Goal: Check status

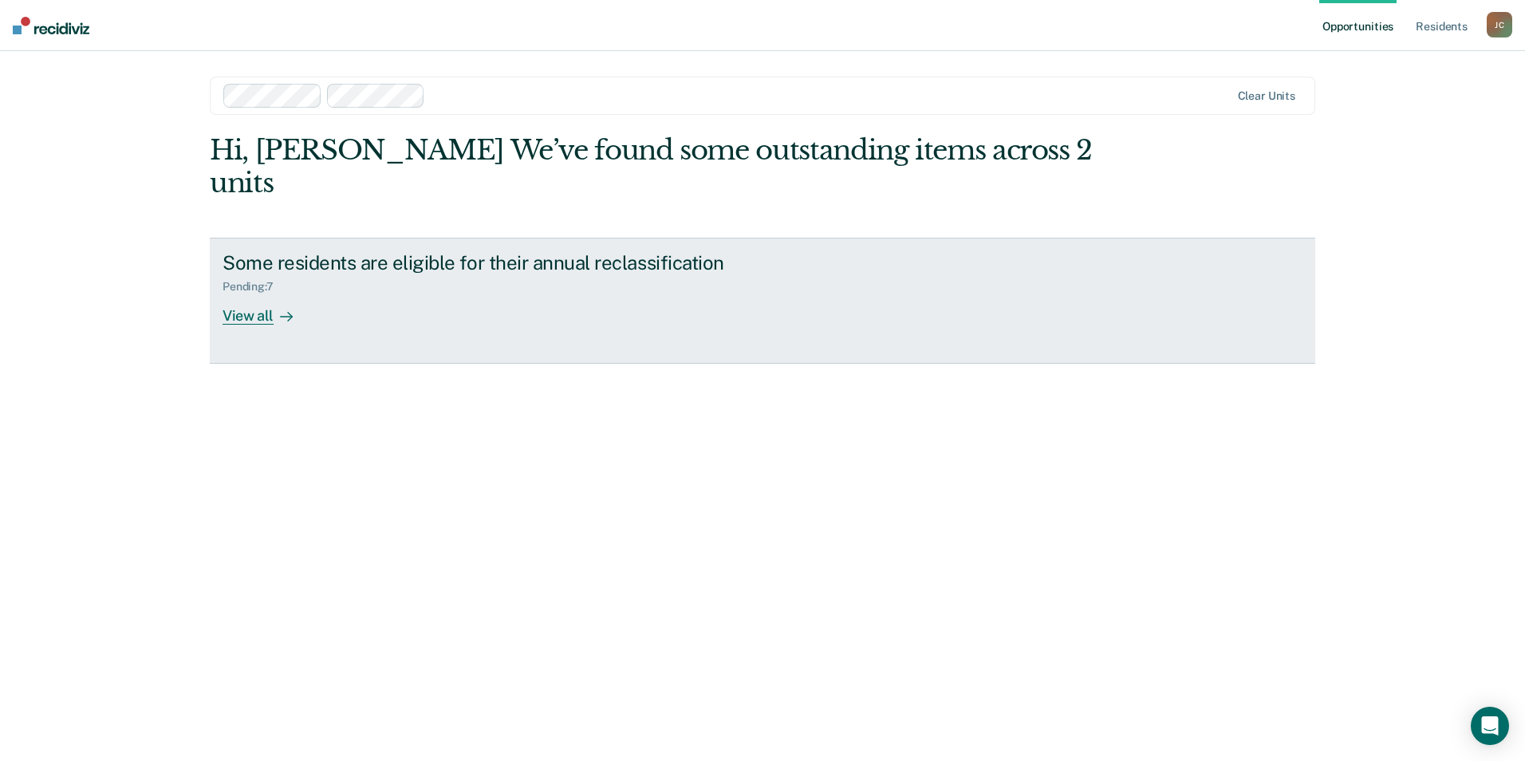
click at [259, 294] on div "View all" at bounding box center [267, 309] width 89 height 31
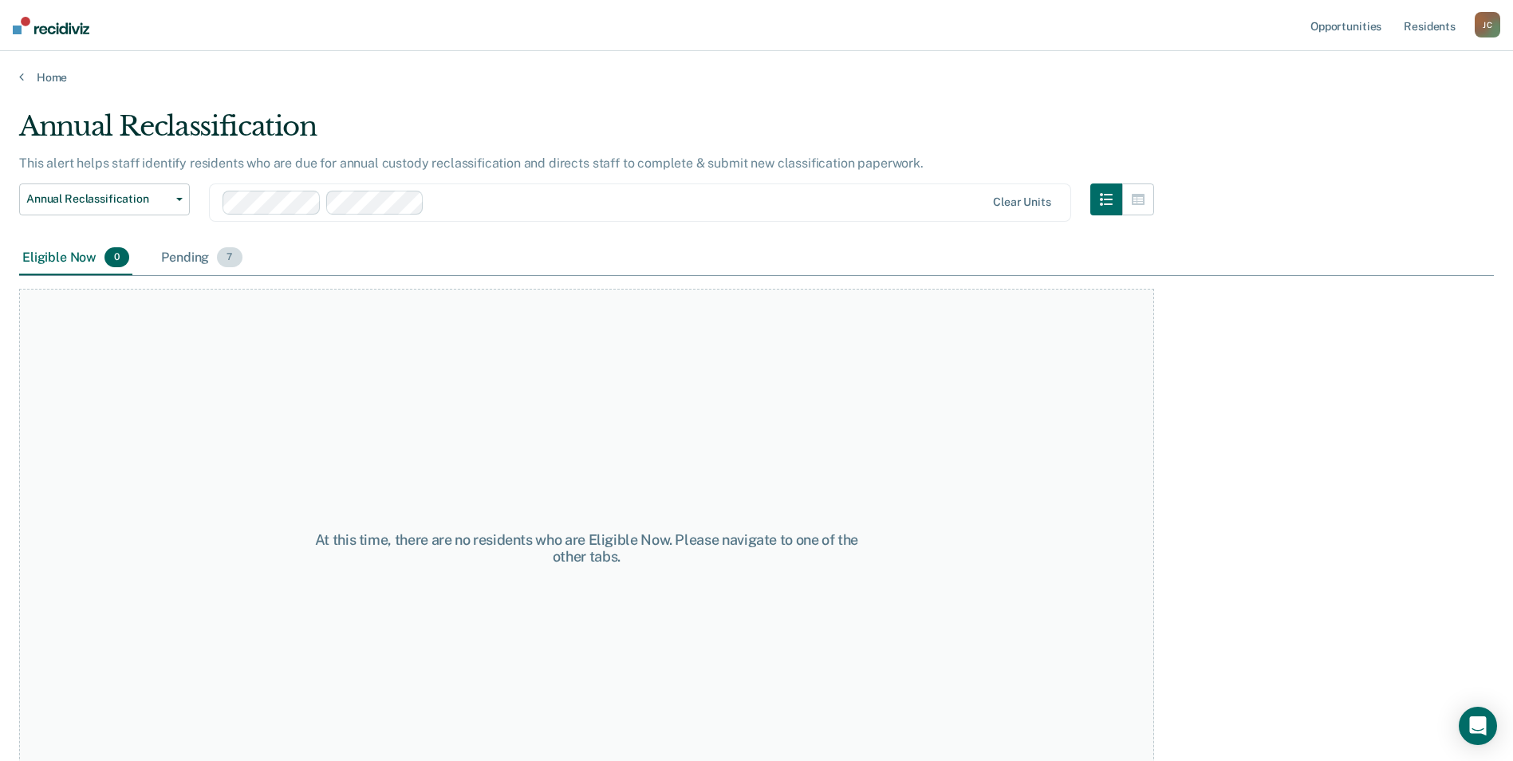
click at [183, 257] on div "Pending 7" at bounding box center [201, 258] width 87 height 35
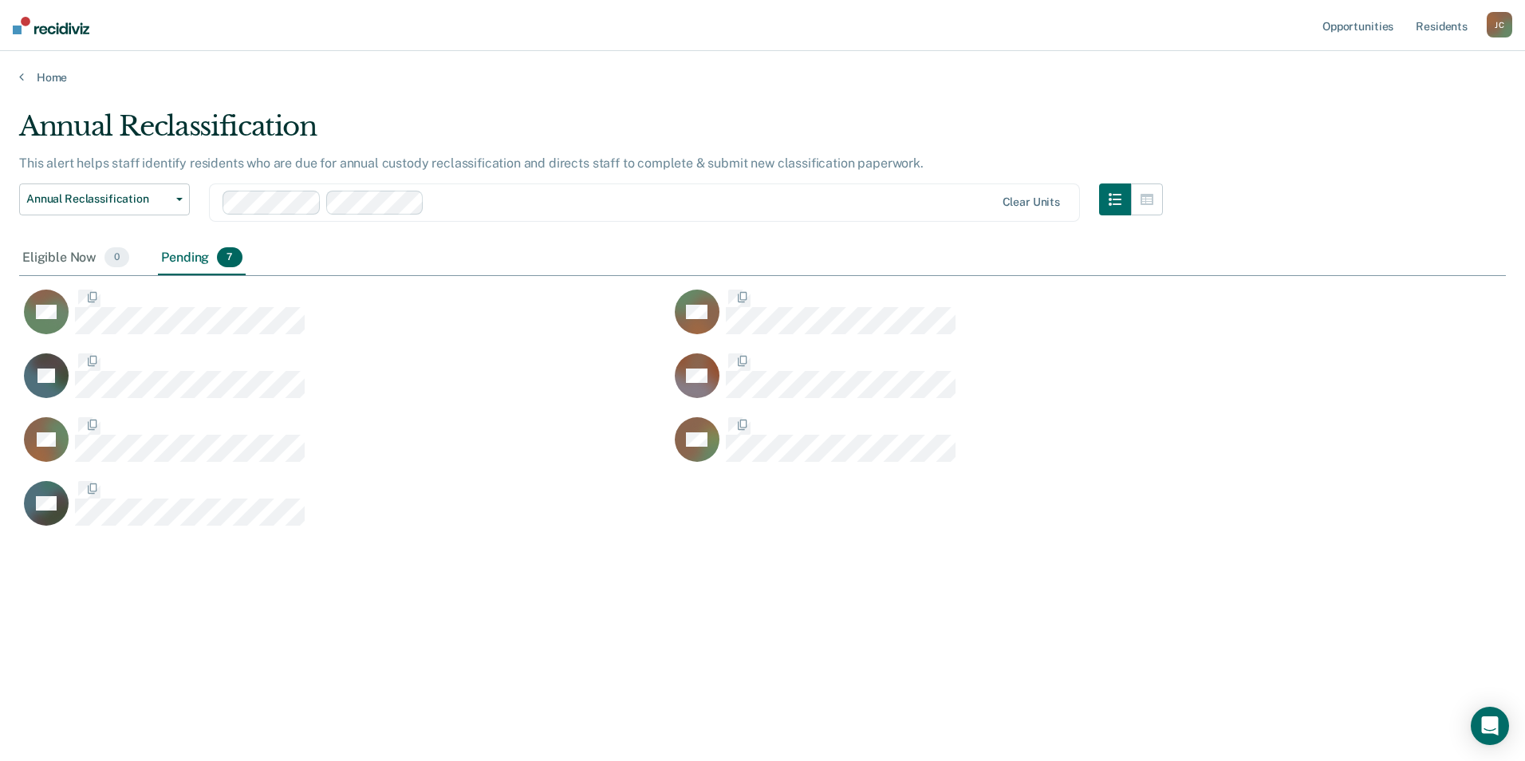
scroll to position [519, 1475]
